Goal: Answer question/provide support

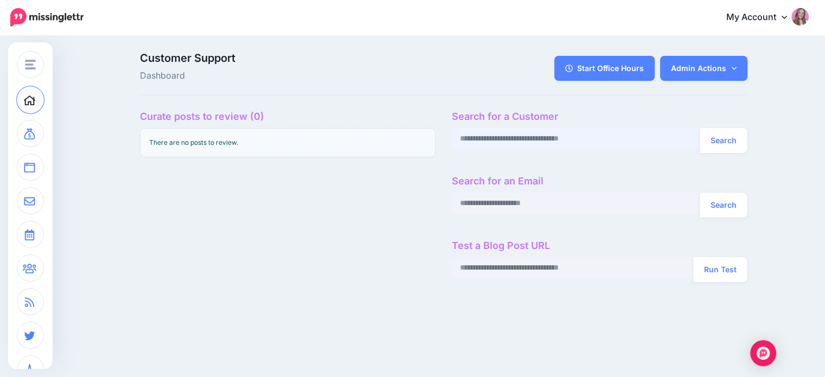
paste input "**********"
type input "**********"
click at [727, 131] on button "Search" at bounding box center [724, 140] width 48 height 25
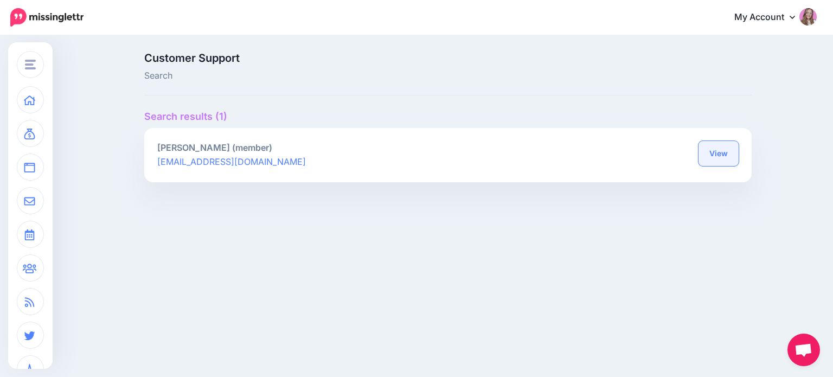
click at [705, 153] on link "View" at bounding box center [718, 153] width 40 height 25
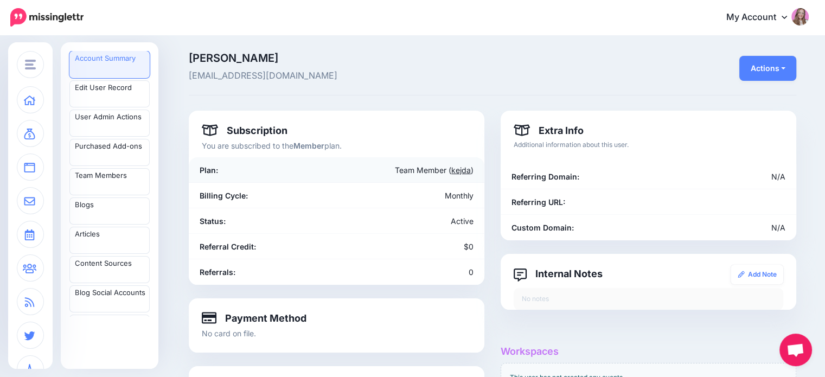
click at [467, 165] on link "kejda" at bounding box center [461, 169] width 20 height 9
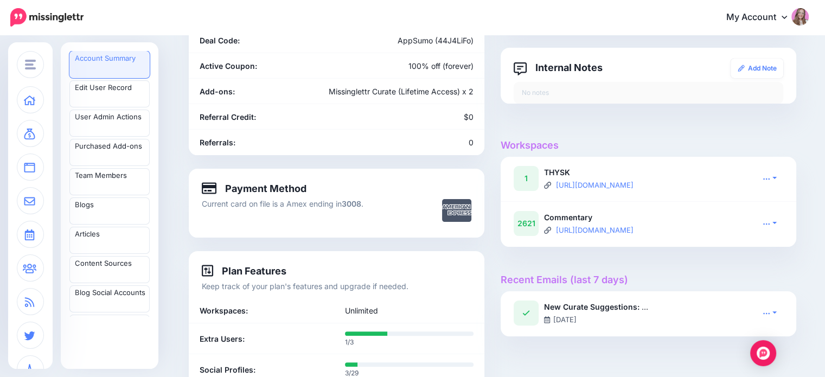
scroll to position [271, 0]
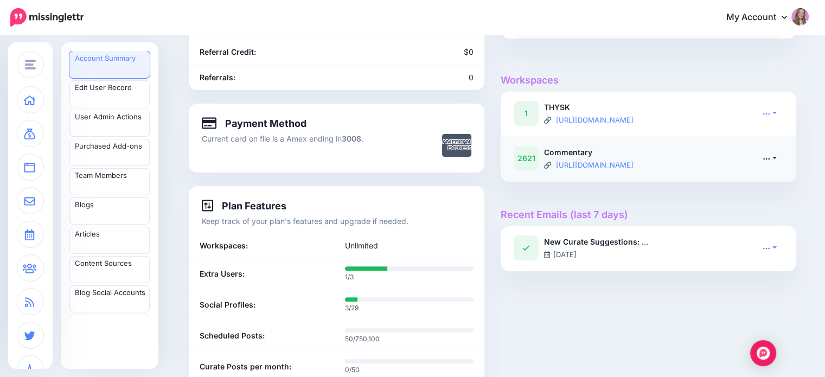
click at [774, 159] on link at bounding box center [769, 158] width 27 height 16
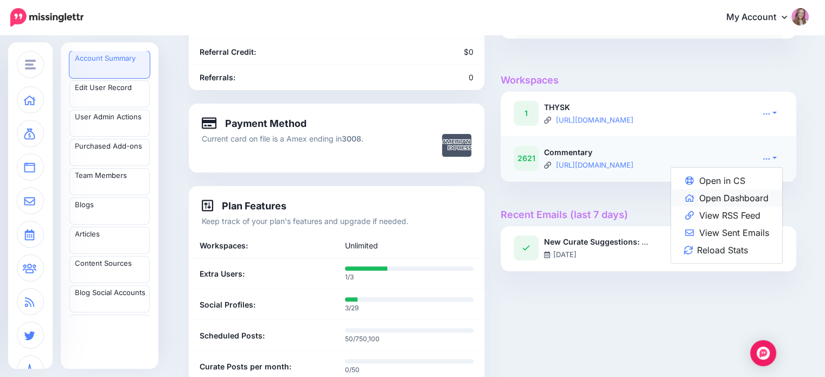
click at [760, 196] on link "Open Dashboard" at bounding box center [726, 197] width 111 height 17
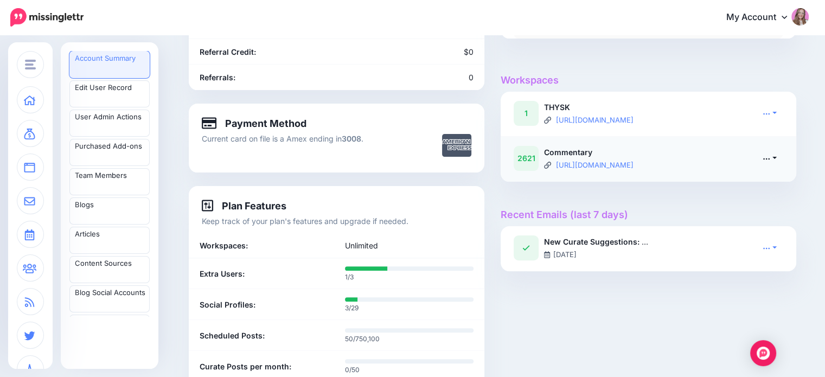
click at [770, 155] on icon at bounding box center [766, 159] width 8 height 8
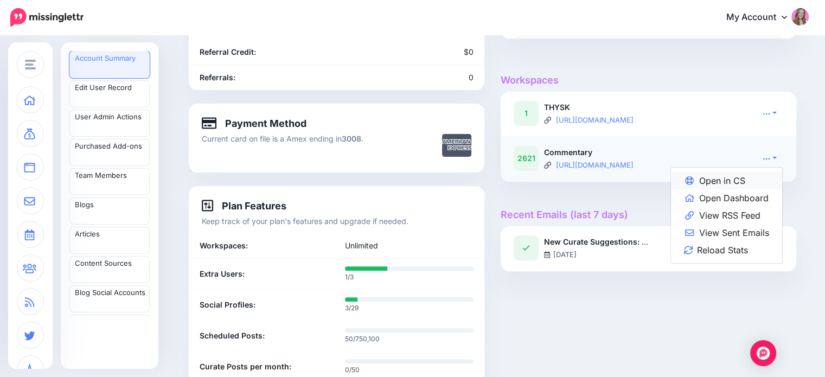
click at [759, 177] on link "Open in CS" at bounding box center [726, 180] width 111 height 17
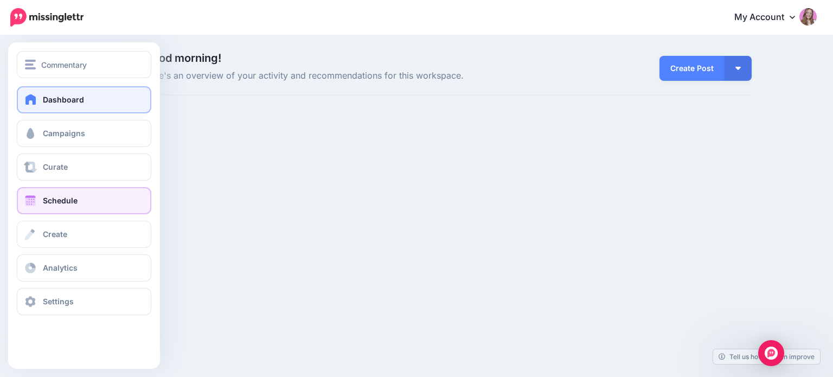
click at [91, 206] on link "Schedule" at bounding box center [84, 200] width 134 height 27
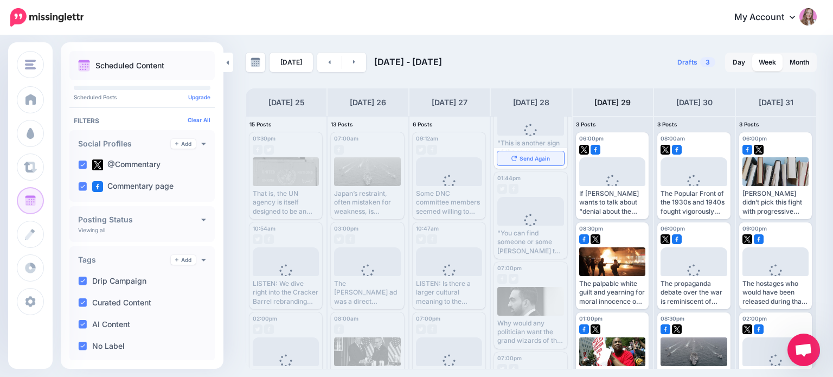
scroll to position [108, 0]
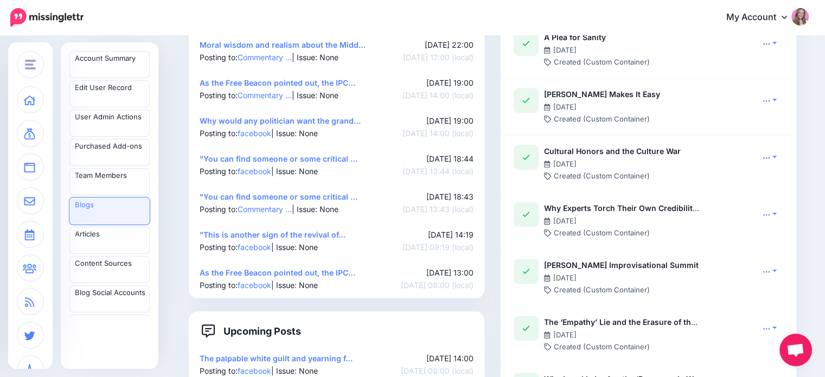
scroll to position [1085, 0]
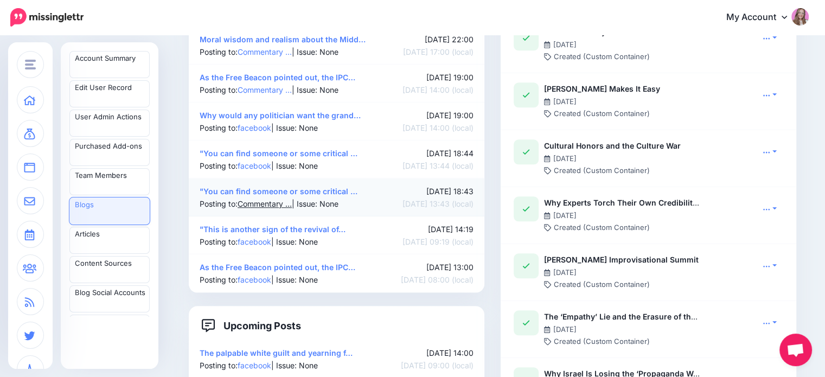
click at [275, 208] on link "Commentary …" at bounding box center [265, 203] width 54 height 9
click at [272, 196] on link ""You can find someone or some critical …" at bounding box center [279, 191] width 158 height 9
